Goal: Information Seeking & Learning: Learn about a topic

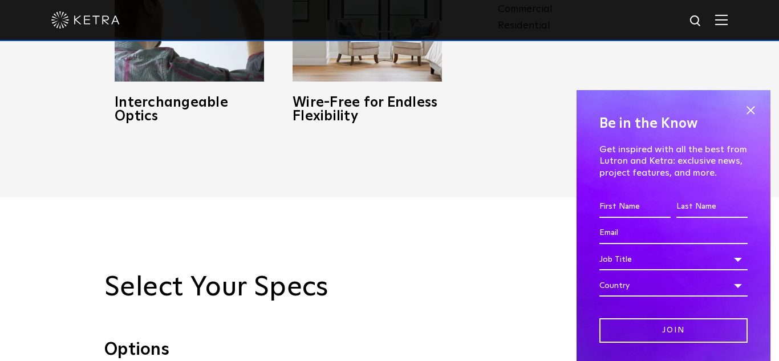
scroll to position [730, 0]
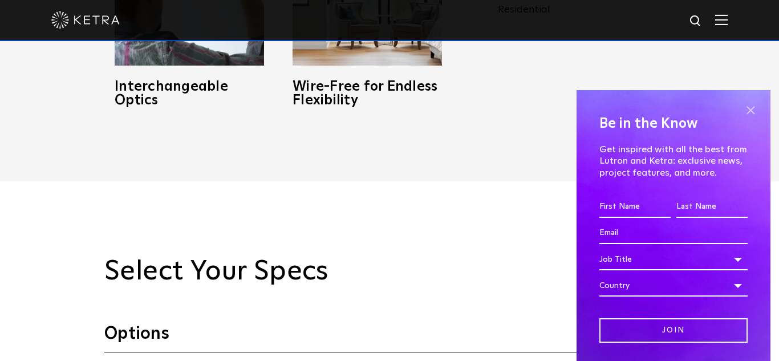
click at [746, 114] on span at bounding box center [750, 110] width 17 height 17
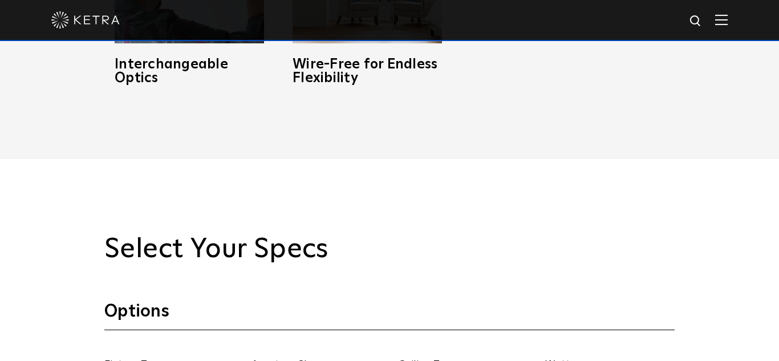
scroll to position [0, 0]
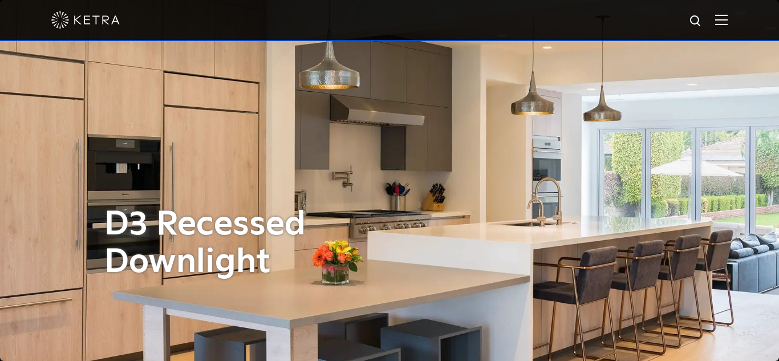
click at [715, 30] on div at bounding box center [389, 20] width 677 height 40
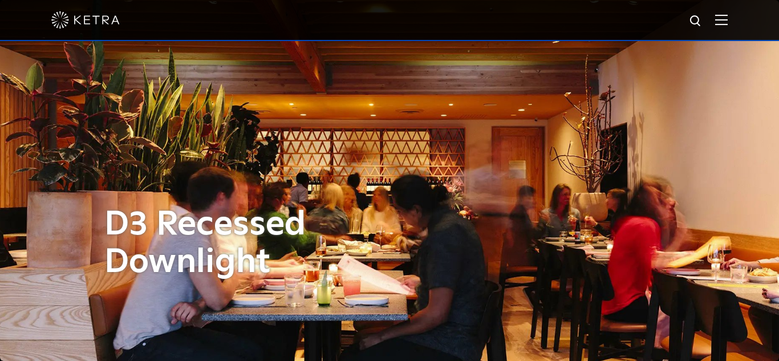
click at [724, 24] on img at bounding box center [721, 19] width 13 height 11
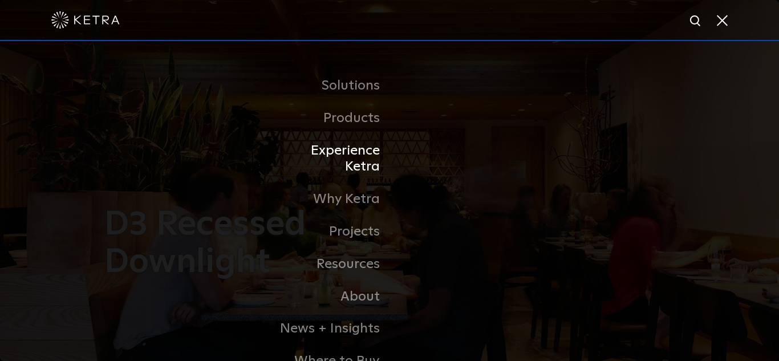
click at [346, 154] on link "Experience Ketra" at bounding box center [331, 159] width 117 height 49
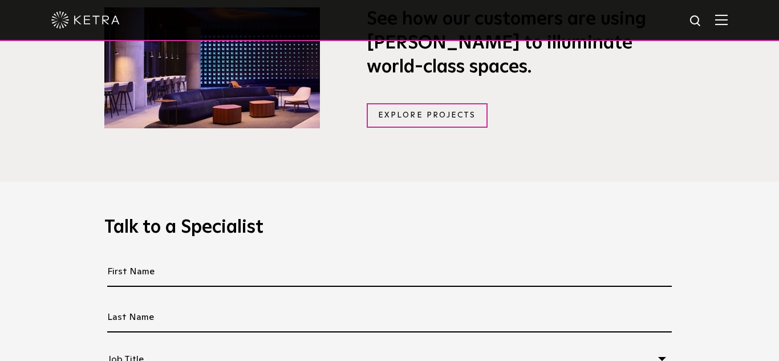
scroll to position [825, 0]
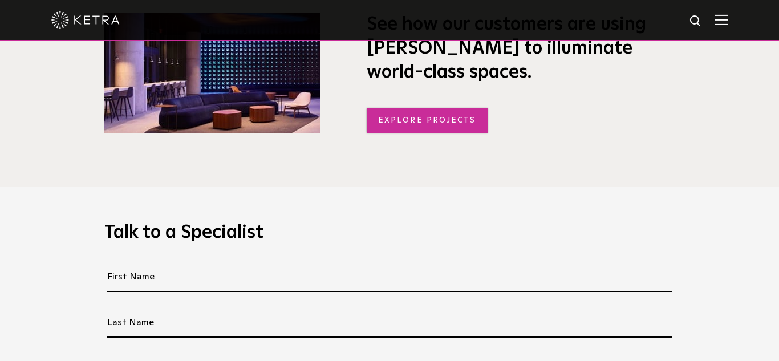
click at [436, 115] on link "Explore Projects" at bounding box center [427, 120] width 121 height 25
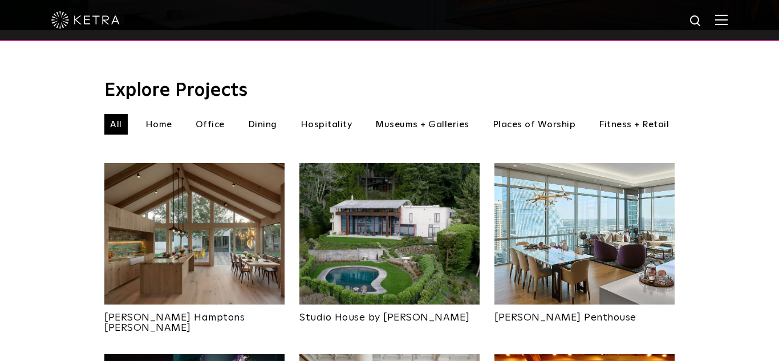
scroll to position [362, 0]
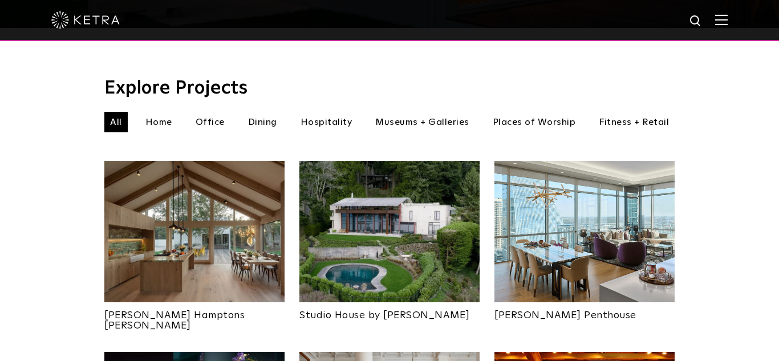
click at [169, 112] on li "Home" at bounding box center [159, 122] width 38 height 21
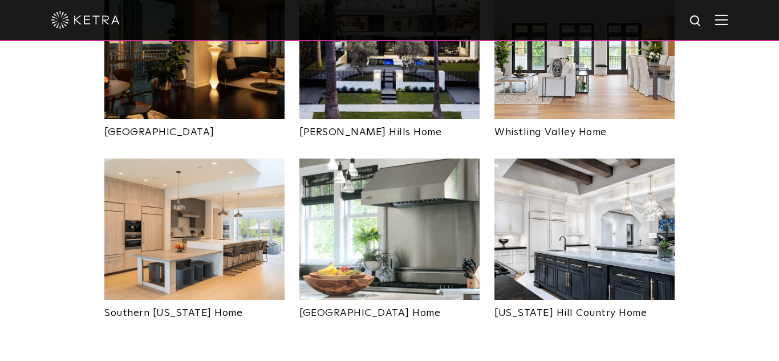
scroll to position [738, 0]
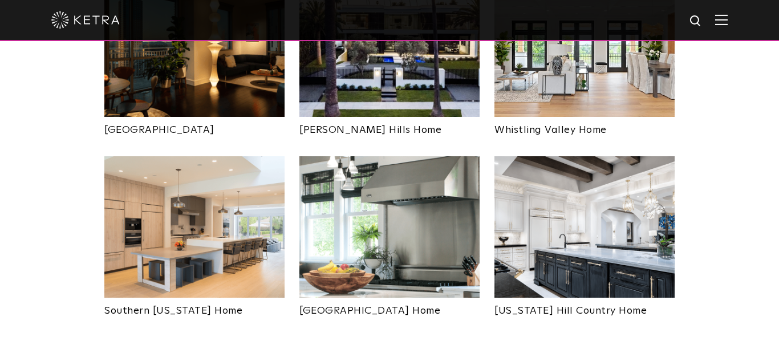
click at [227, 181] on img at bounding box center [194, 226] width 180 height 141
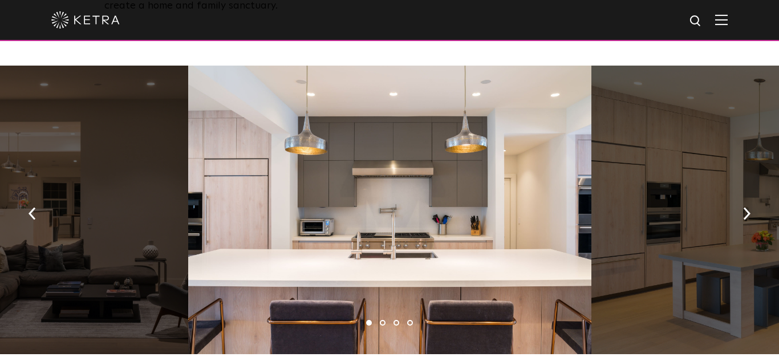
scroll to position [594, 0]
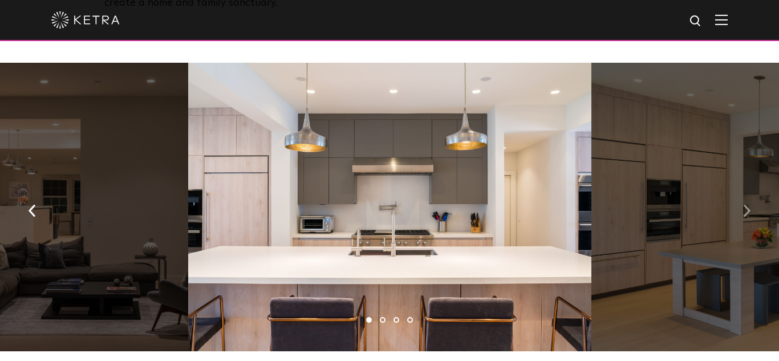
click at [750, 205] on img "button" at bounding box center [746, 211] width 7 height 13
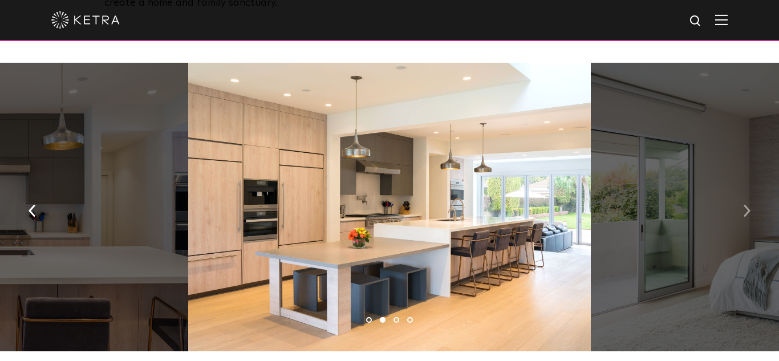
click at [750, 205] on img "button" at bounding box center [746, 211] width 7 height 13
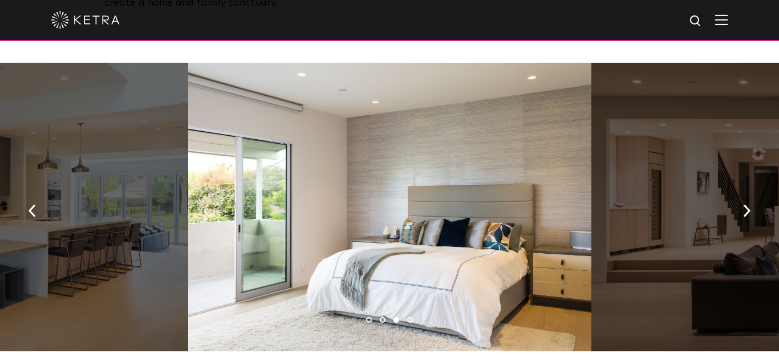
click at [425, 144] on div at bounding box center [389, 207] width 403 height 289
click at [426, 186] on div at bounding box center [389, 207] width 403 height 289
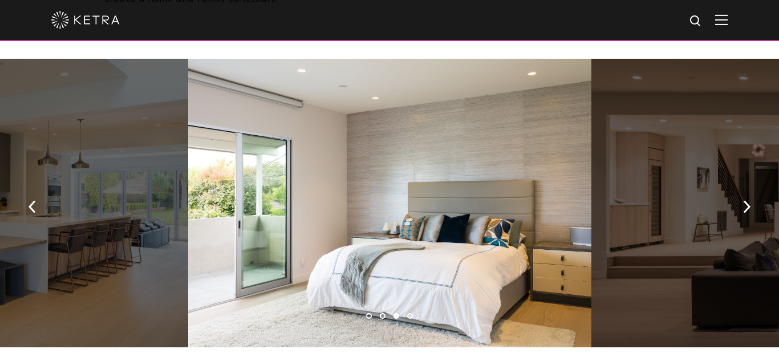
scroll to position [593, 0]
